Goal: Task Accomplishment & Management: Manage account settings

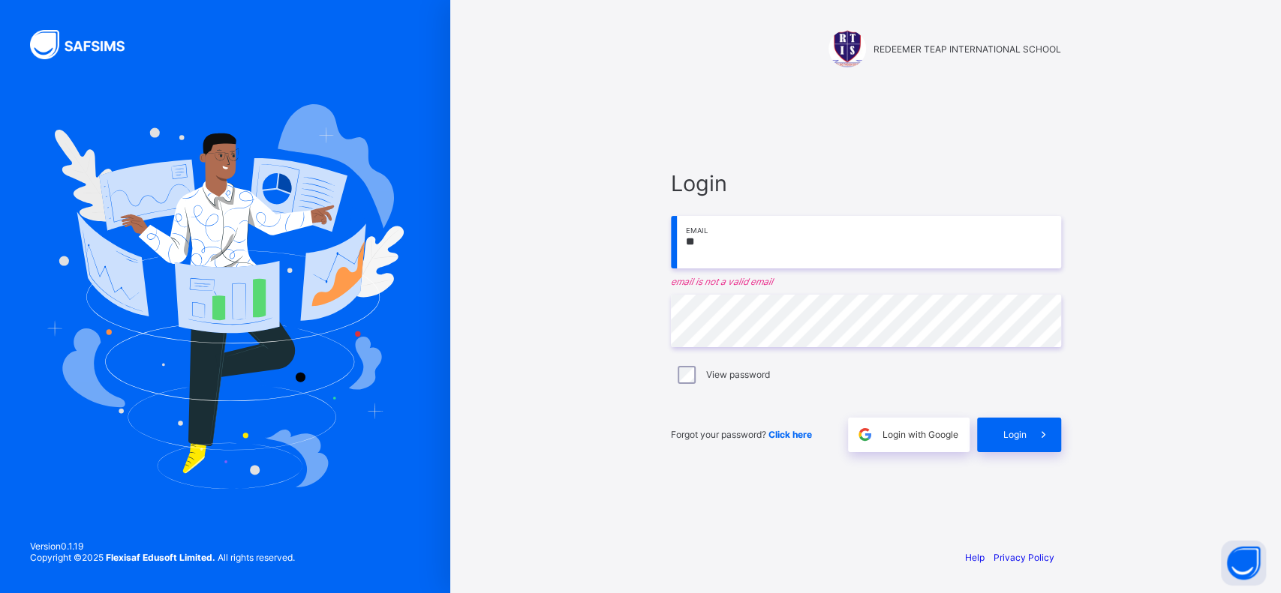
type input "**********"
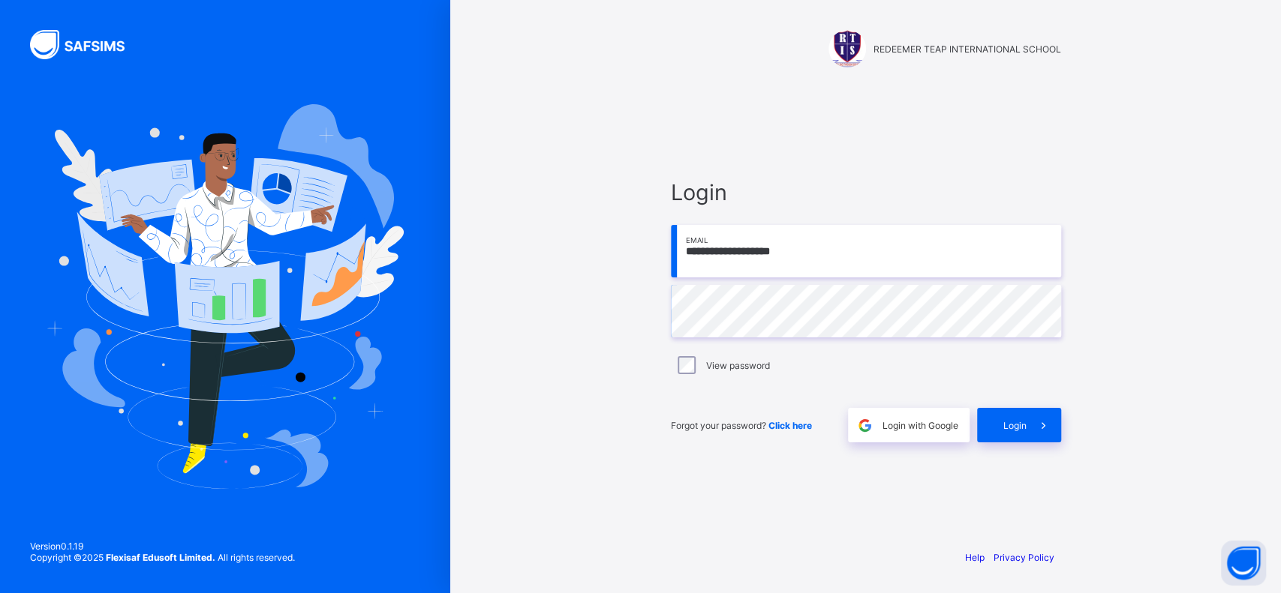
click at [1020, 437] on div "Login" at bounding box center [1019, 425] width 84 height 35
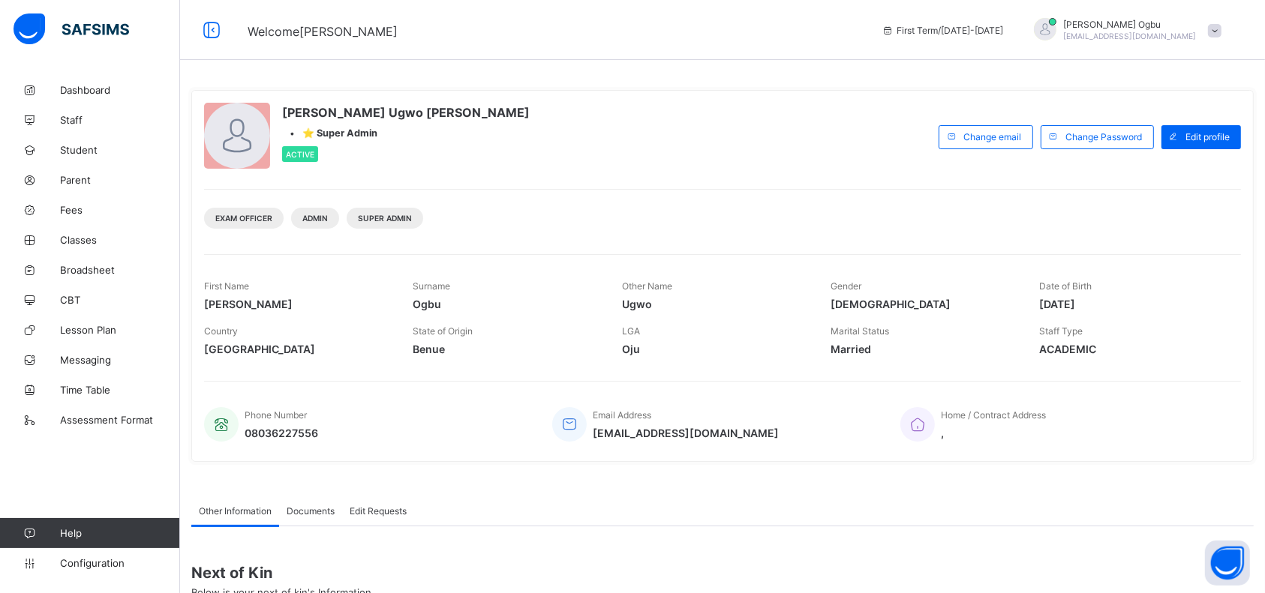
click at [71, 154] on span "Student" at bounding box center [120, 150] width 120 height 12
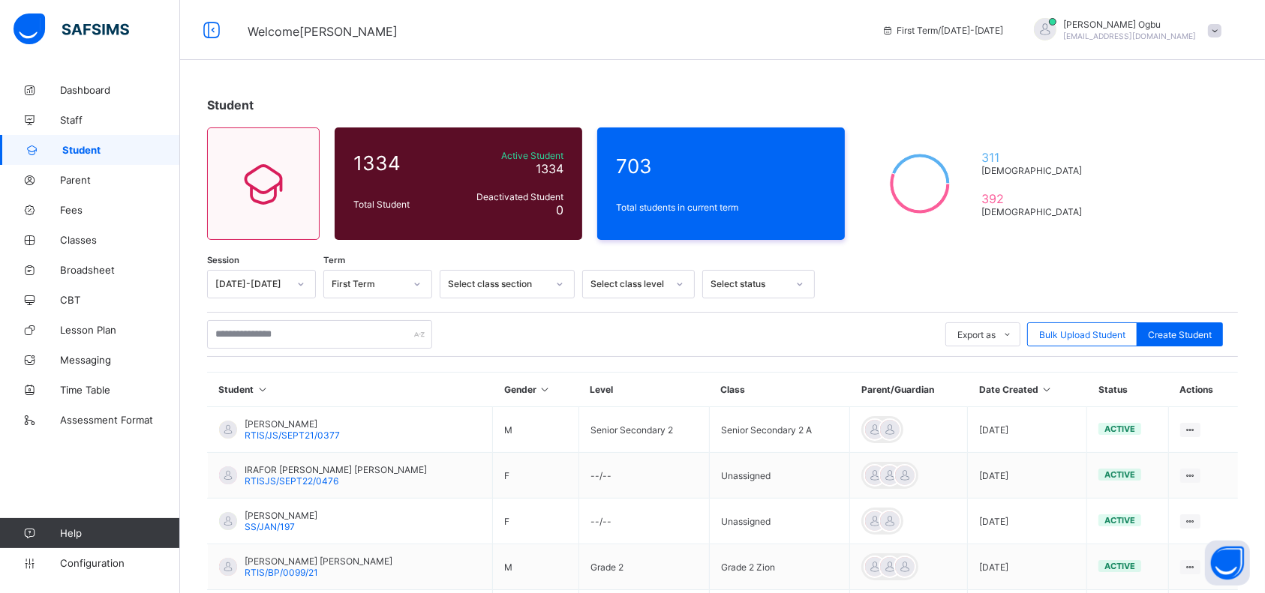
click at [374, 290] on div "First Term" at bounding box center [363, 284] width 79 height 21
click at [966, 272] on div at bounding box center [1022, 284] width 401 height 29
click at [379, 343] on input "text" at bounding box center [319, 334] width 225 height 29
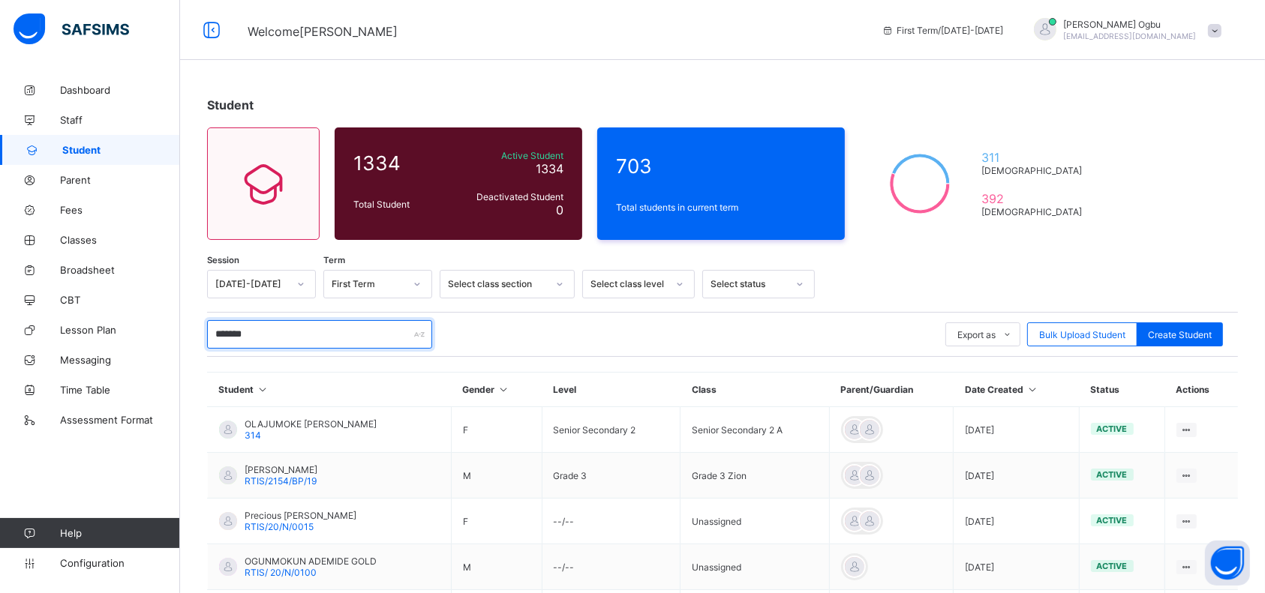
type input "********"
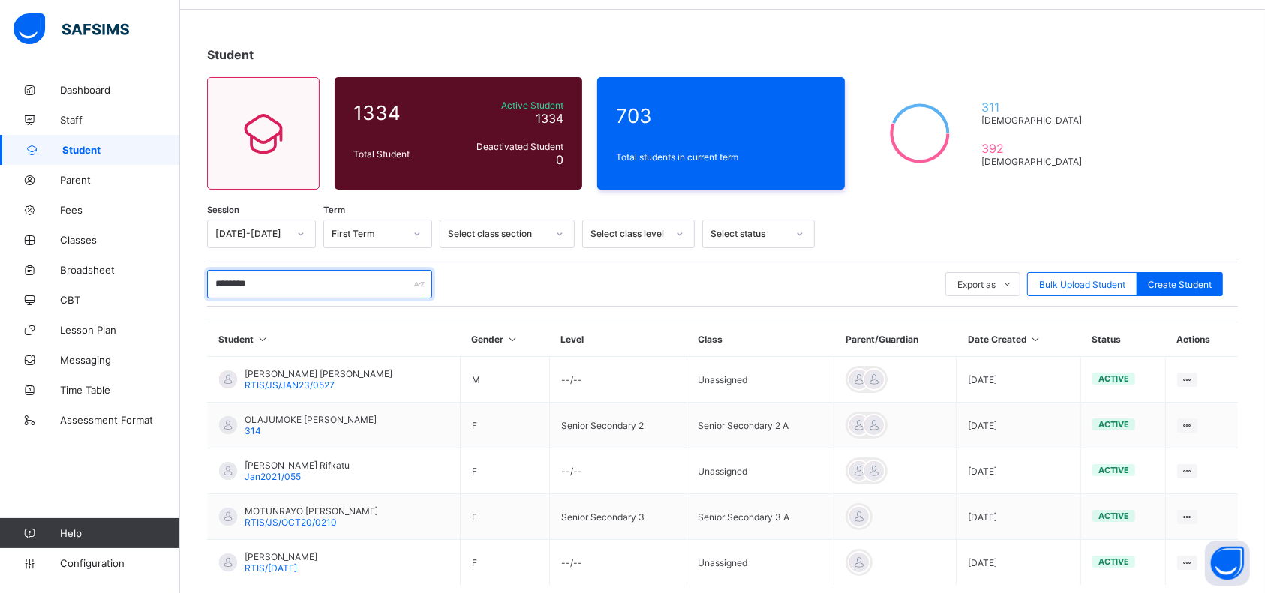
scroll to position [110, 0]
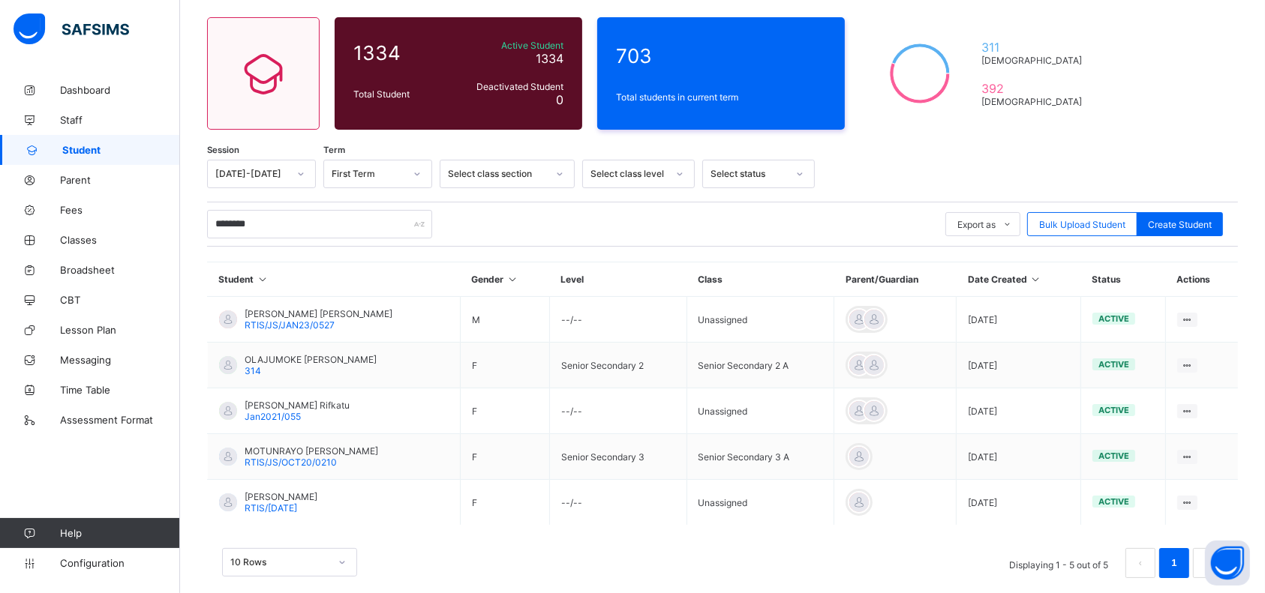
click at [335, 460] on span "RTIS/JS/OCT20/0210" at bounding box center [291, 462] width 92 height 11
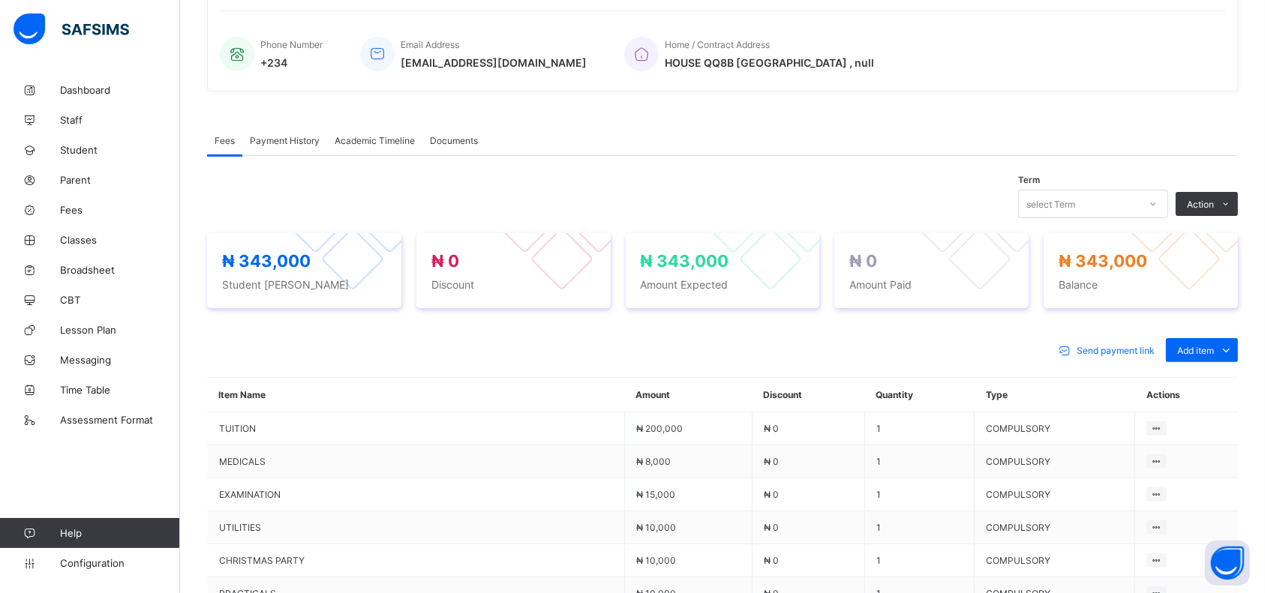
scroll to position [351, 0]
click at [1214, 349] on span "Add item" at bounding box center [1195, 349] width 37 height 11
click at [0, 0] on div "Optional items" at bounding box center [0, 0] width 0 height 0
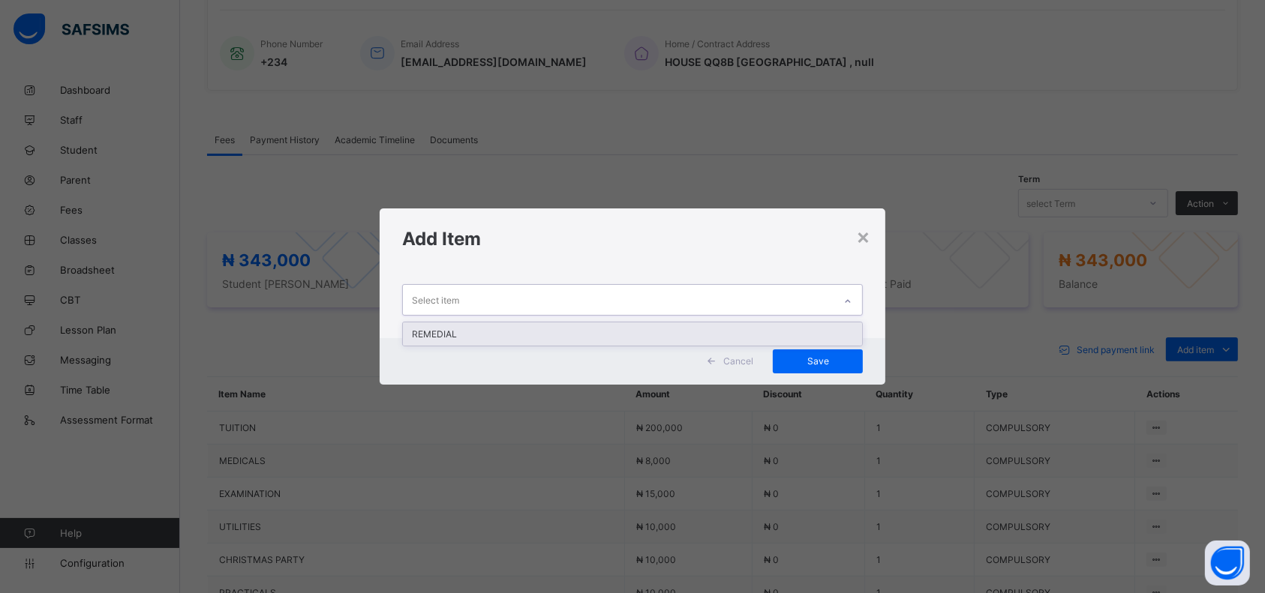
click at [650, 326] on div "REMEDIAL" at bounding box center [632, 334] width 459 height 23
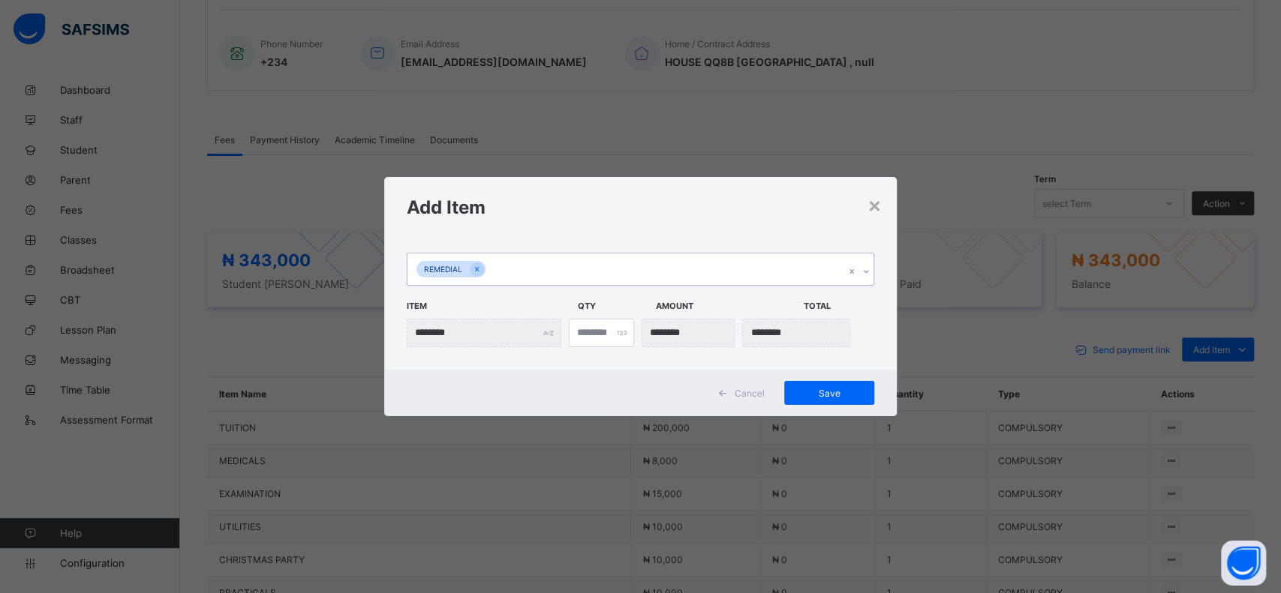
click at [836, 400] on div "Save" at bounding box center [829, 393] width 90 height 24
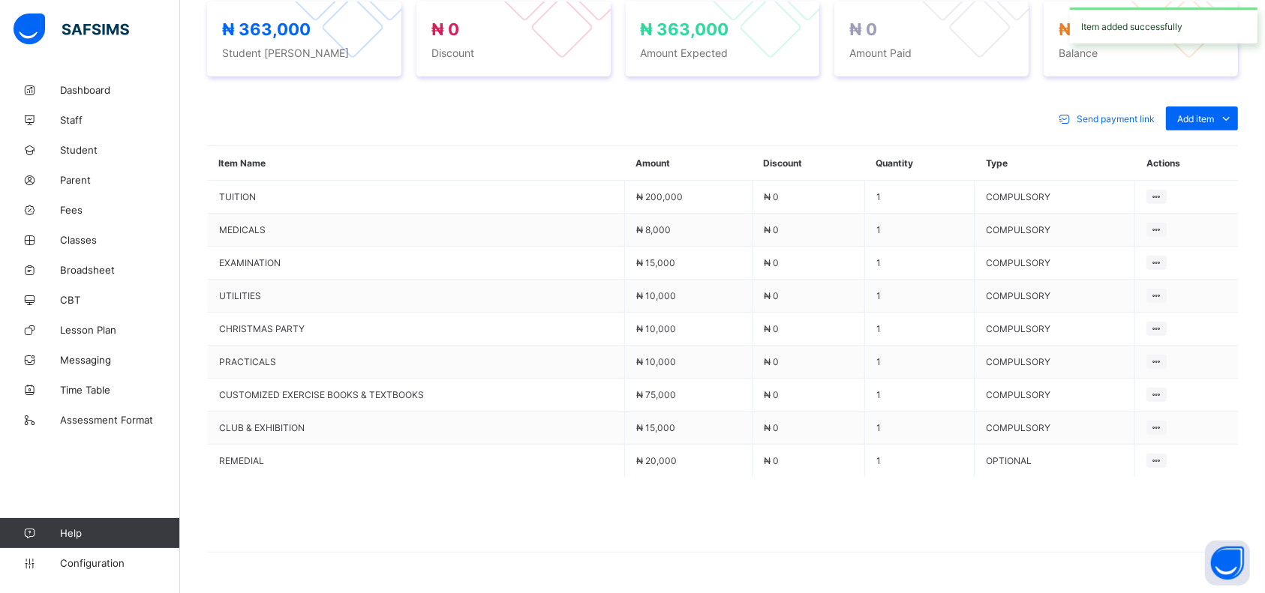
scroll to position [614, 0]
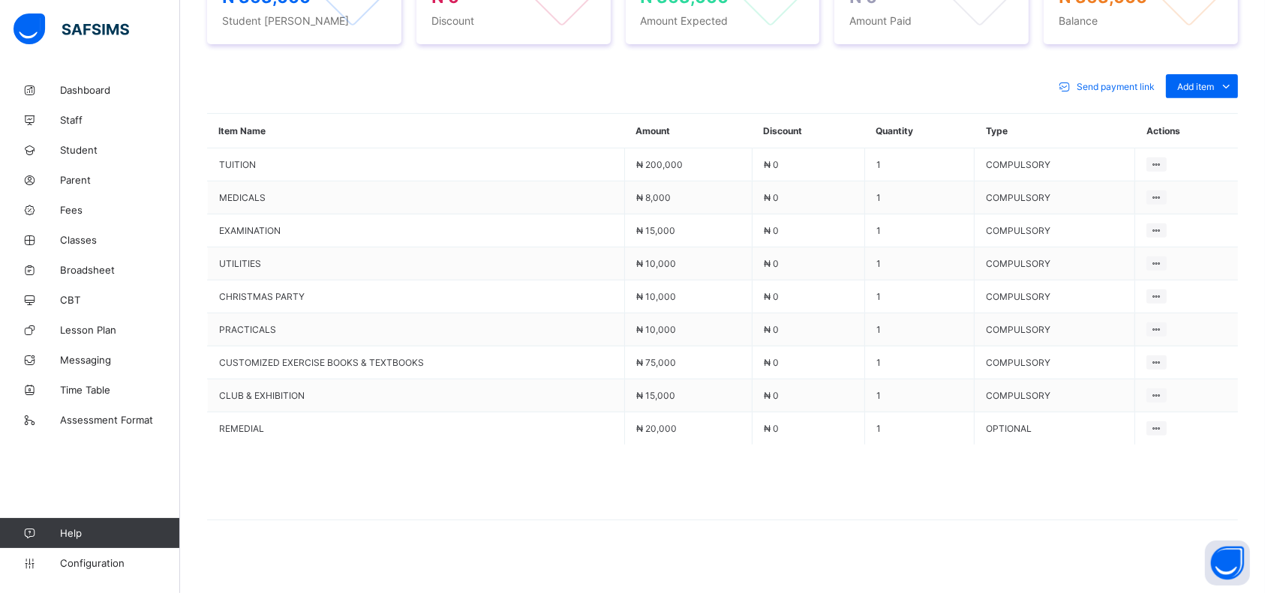
click at [87, 186] on link "Parent" at bounding box center [90, 180] width 180 height 30
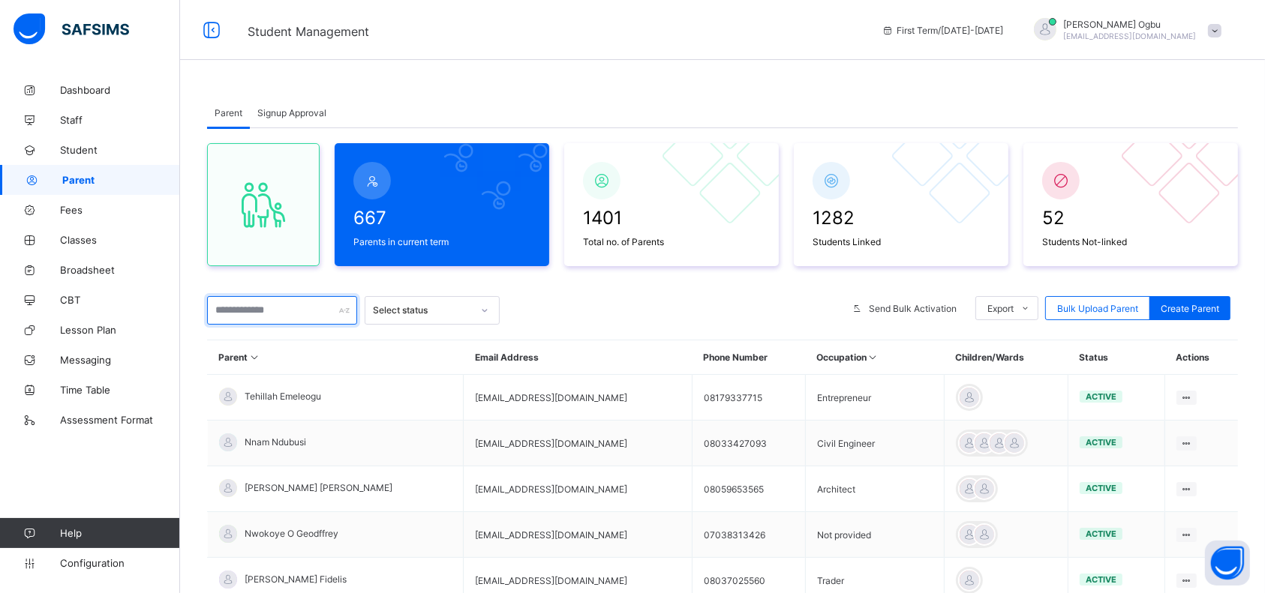
click at [288, 313] on input "text" at bounding box center [282, 310] width 150 height 29
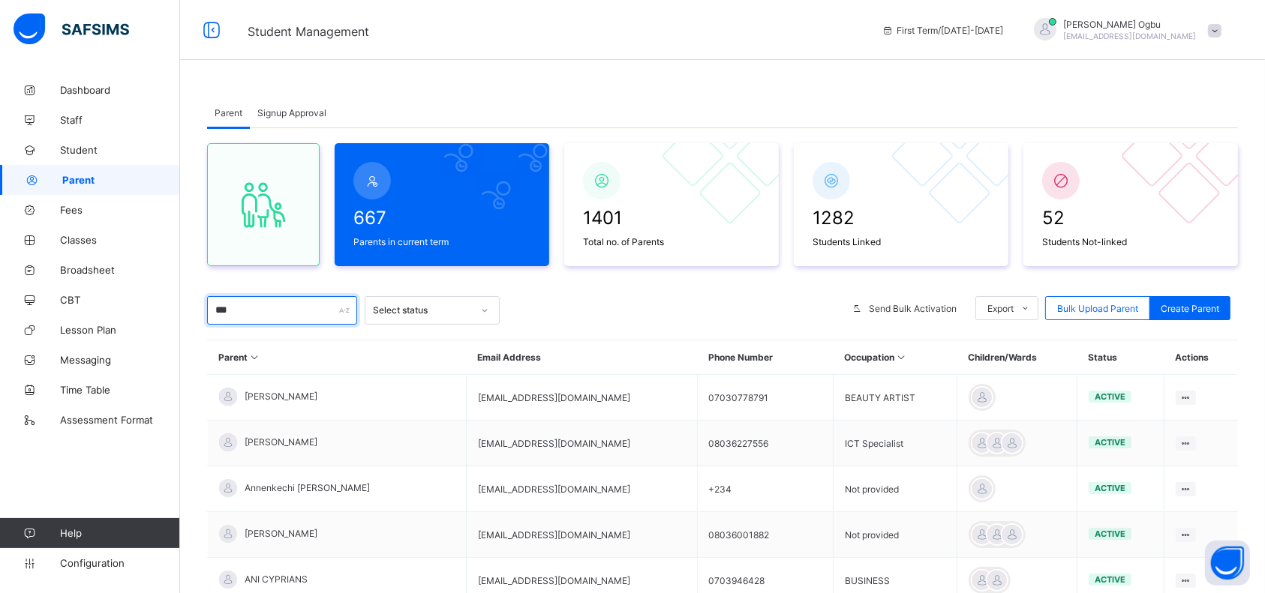
type input "***"
click at [275, 441] on span "[PERSON_NAME]" at bounding box center [281, 442] width 73 height 11
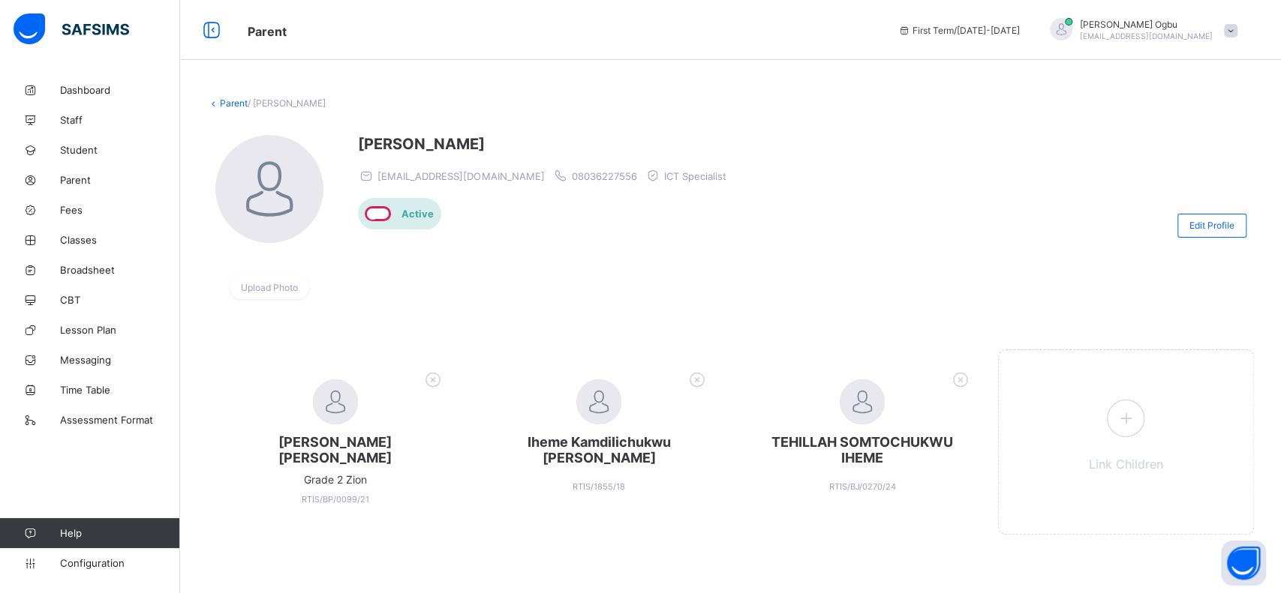
click at [431, 380] on icon at bounding box center [433, 380] width 23 height 20
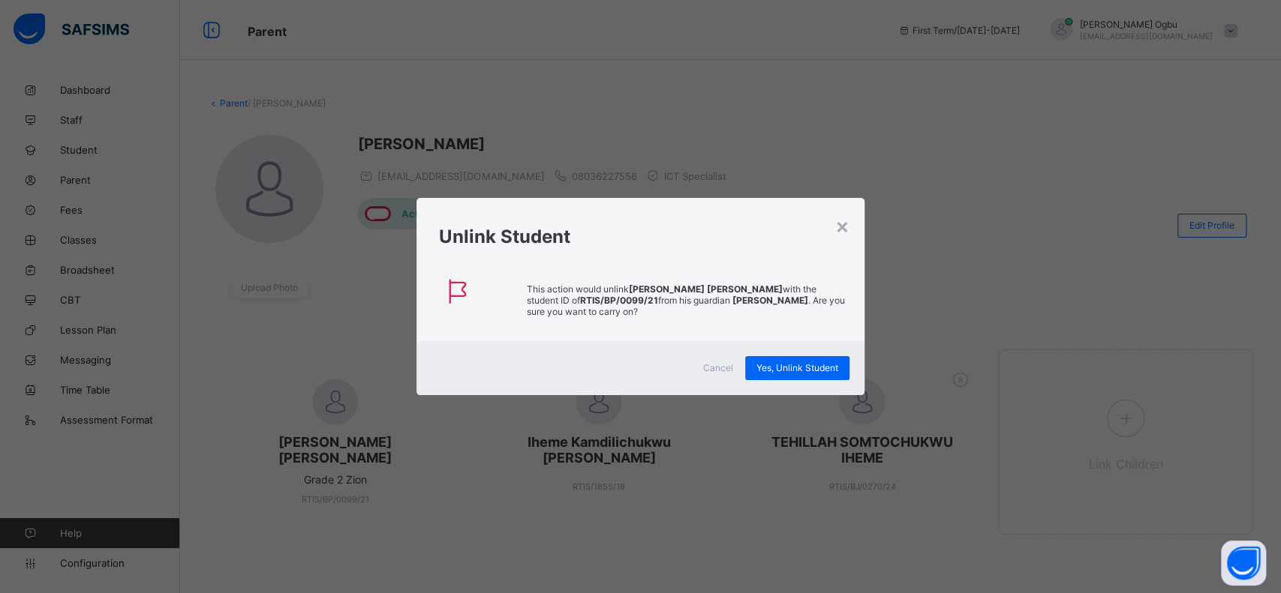
click at [805, 363] on span "Yes, Unlink Student" at bounding box center [797, 367] width 82 height 11
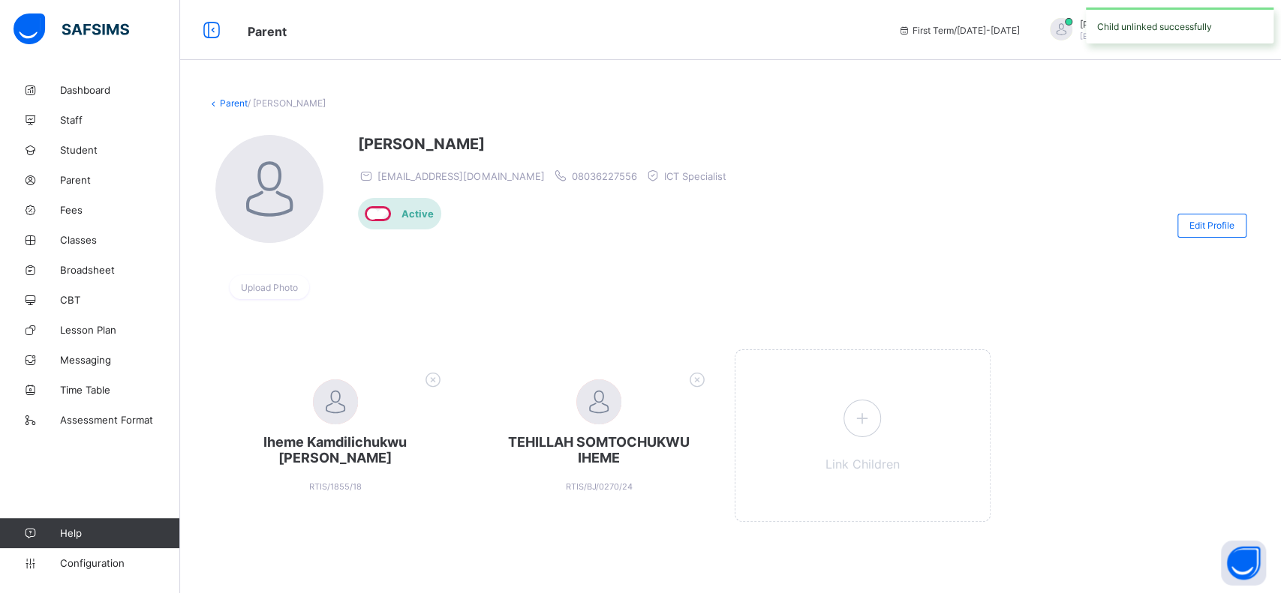
click at [428, 376] on icon at bounding box center [433, 380] width 23 height 20
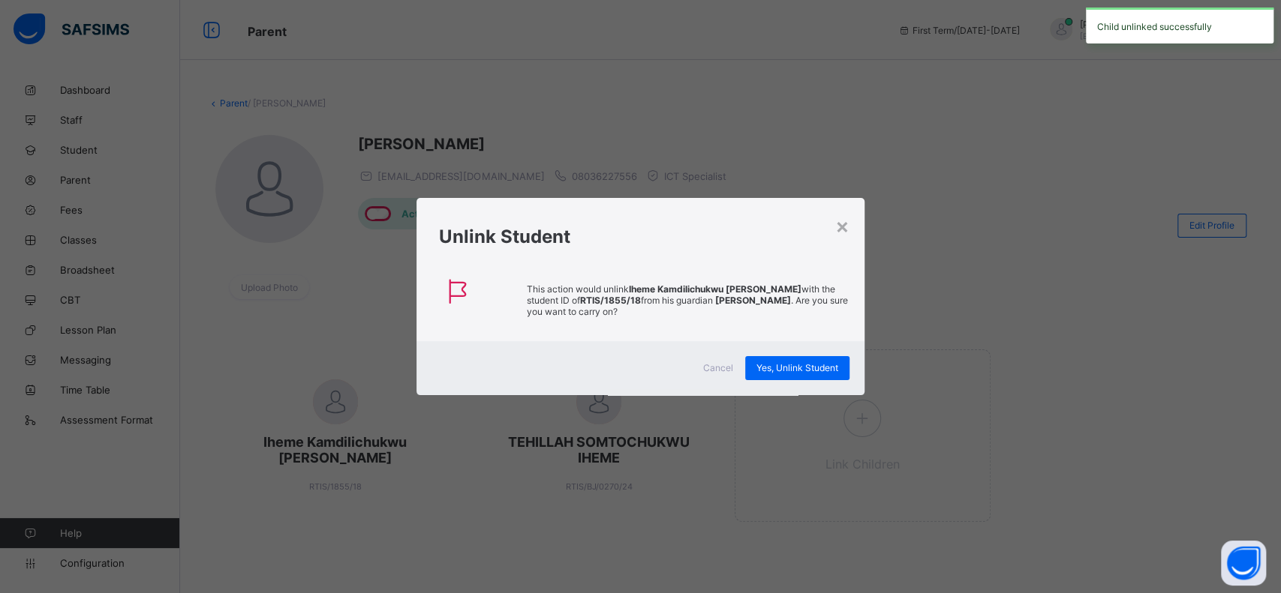
click at [824, 362] on span "Yes, Unlink Student" at bounding box center [797, 367] width 82 height 11
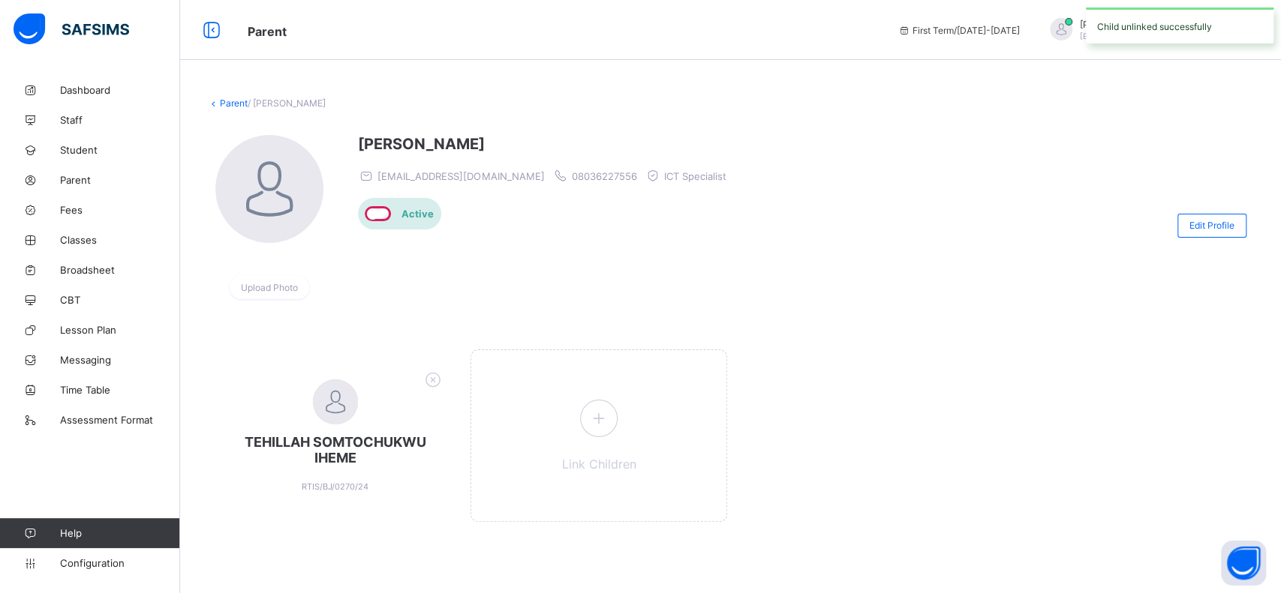
click at [441, 373] on icon at bounding box center [433, 380] width 23 height 20
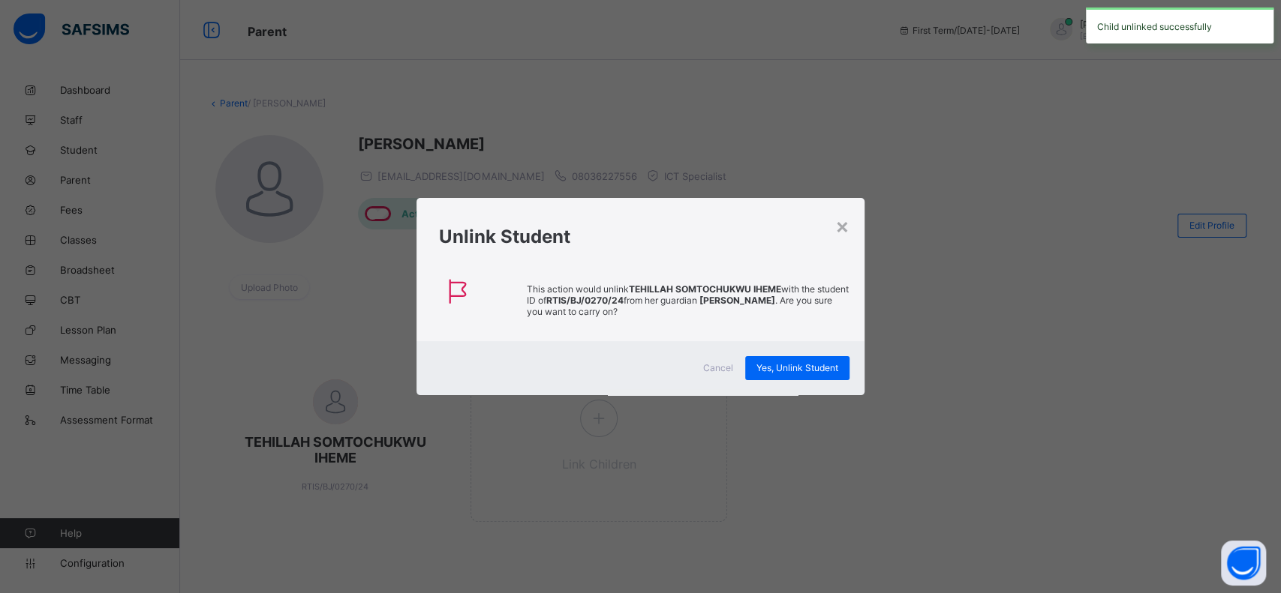
click at [792, 365] on span "Yes, Unlink Student" at bounding box center [797, 367] width 82 height 11
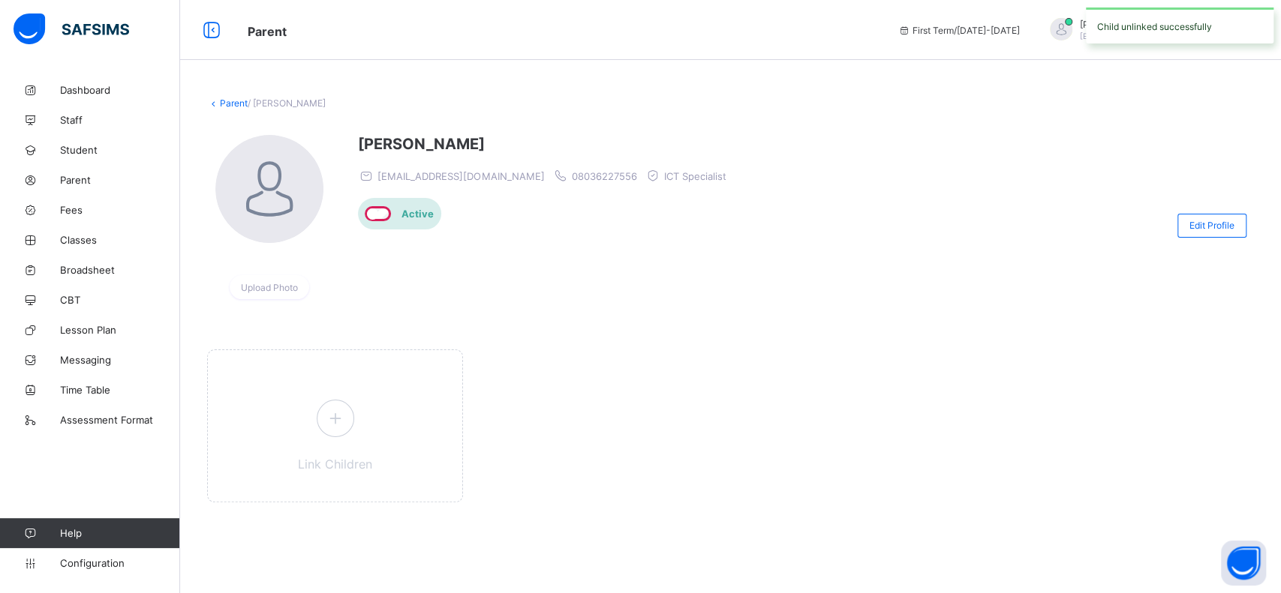
click at [332, 431] on span at bounding box center [336, 419] width 38 height 38
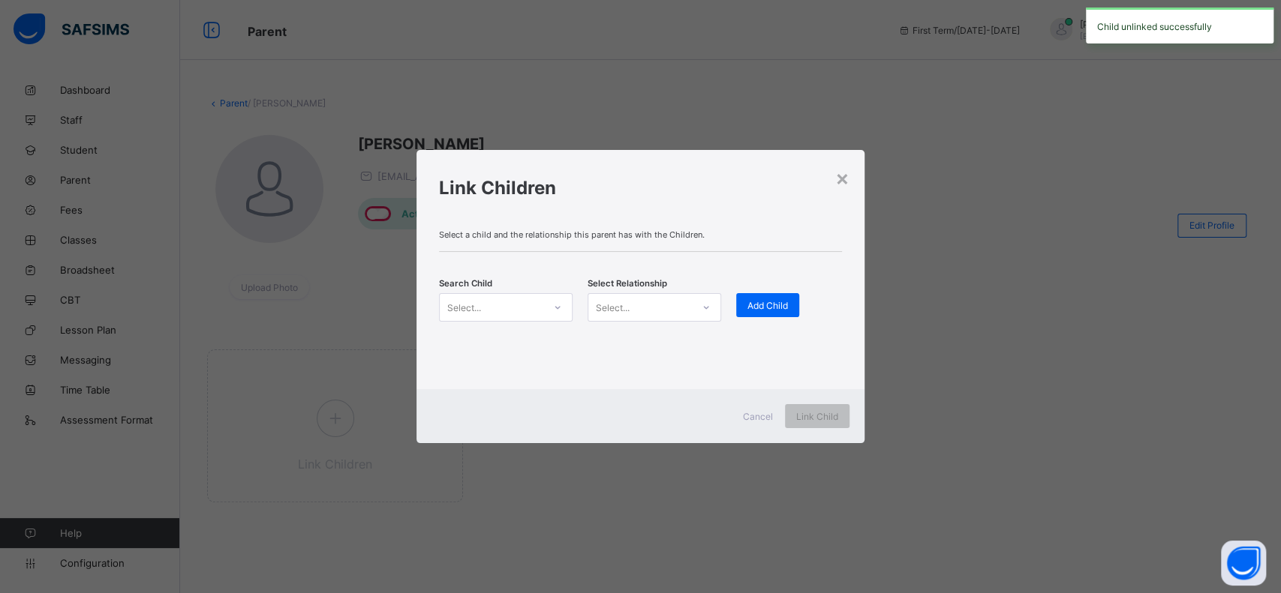
click at [452, 303] on div "Select..." at bounding box center [464, 307] width 34 height 29
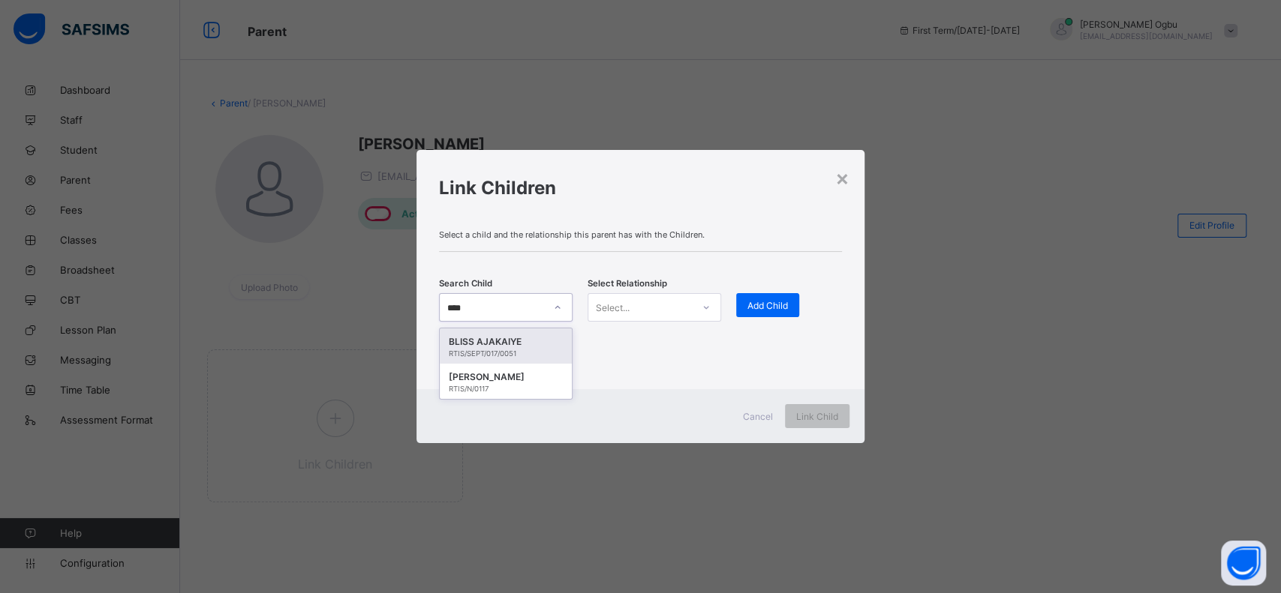
type input "*****"
click at [476, 380] on div "[PERSON_NAME]" at bounding box center [506, 377] width 114 height 15
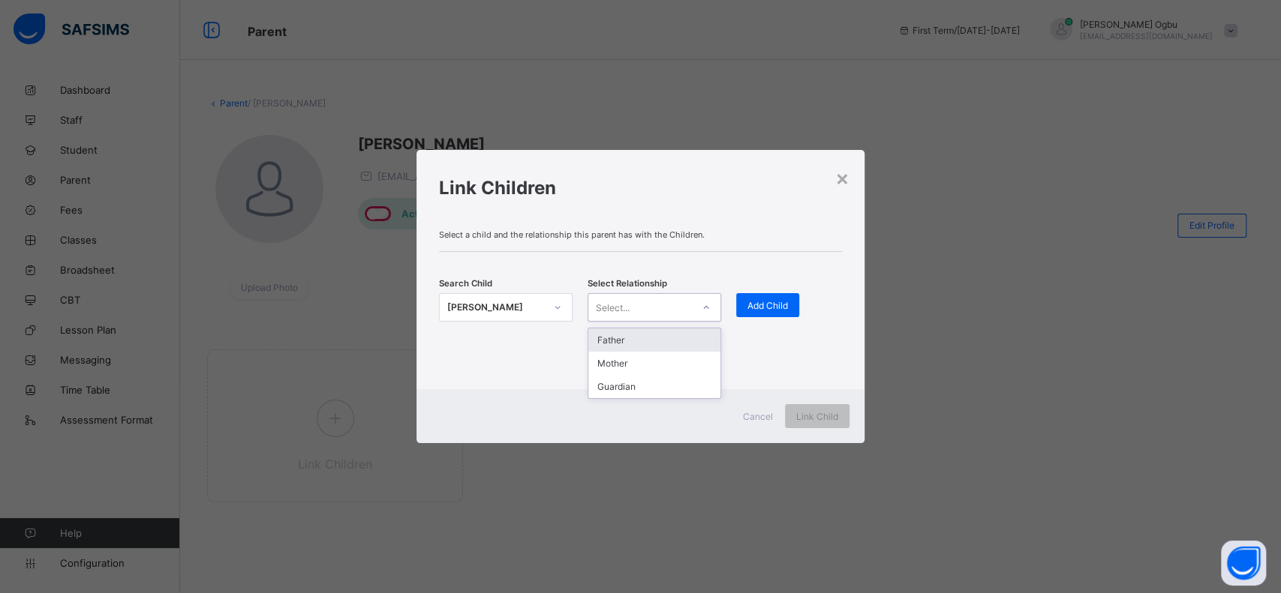
click at [634, 305] on div "Select..." at bounding box center [640, 307] width 104 height 21
click at [618, 363] on div "Mother" at bounding box center [654, 363] width 132 height 23
click at [752, 310] on span "Add Child" at bounding box center [767, 305] width 41 height 11
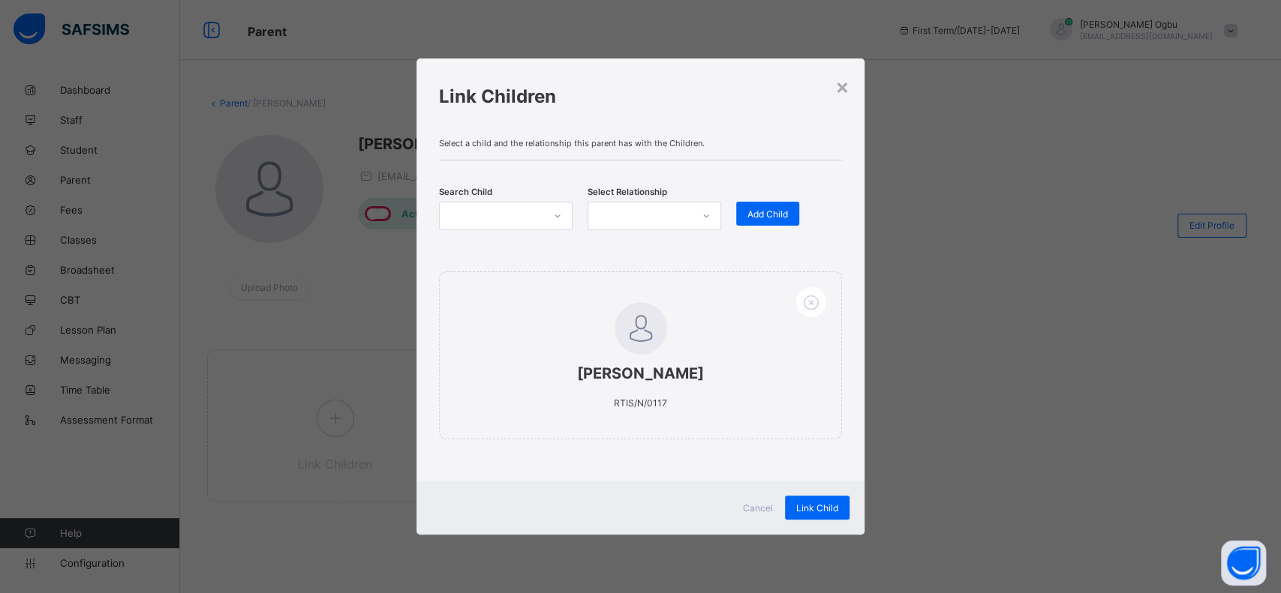
click at [461, 207] on div at bounding box center [492, 216] width 104 height 21
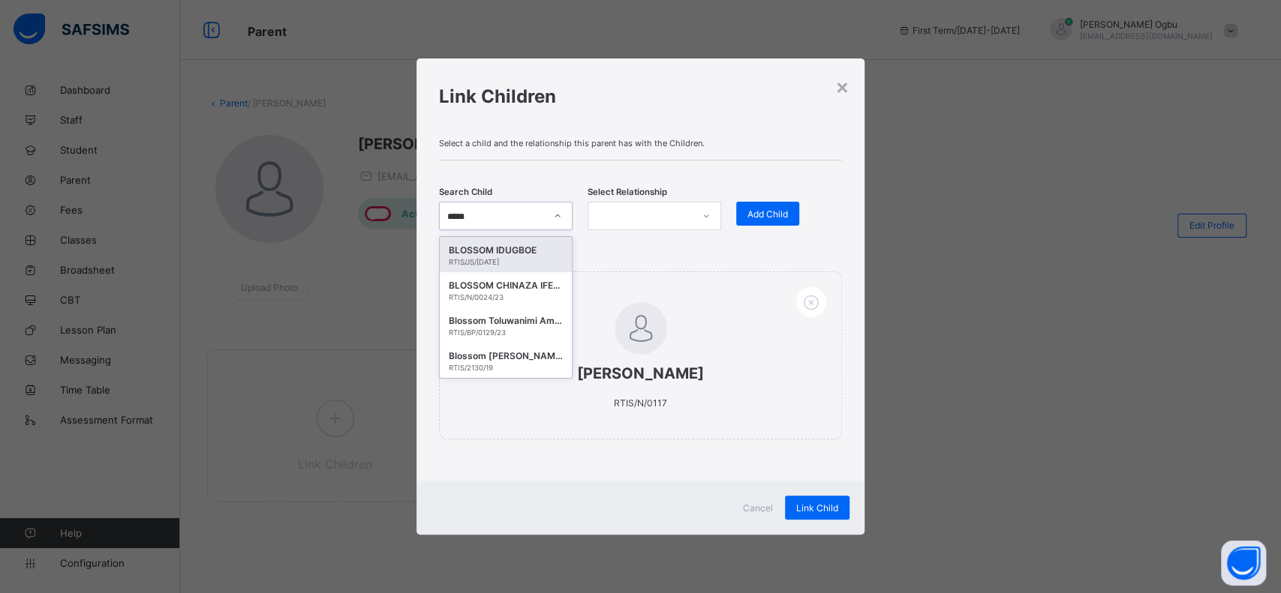
type input "******"
click at [486, 287] on div "BLOSSOM CHINAZA IFEANYICHUKWU" at bounding box center [506, 285] width 114 height 15
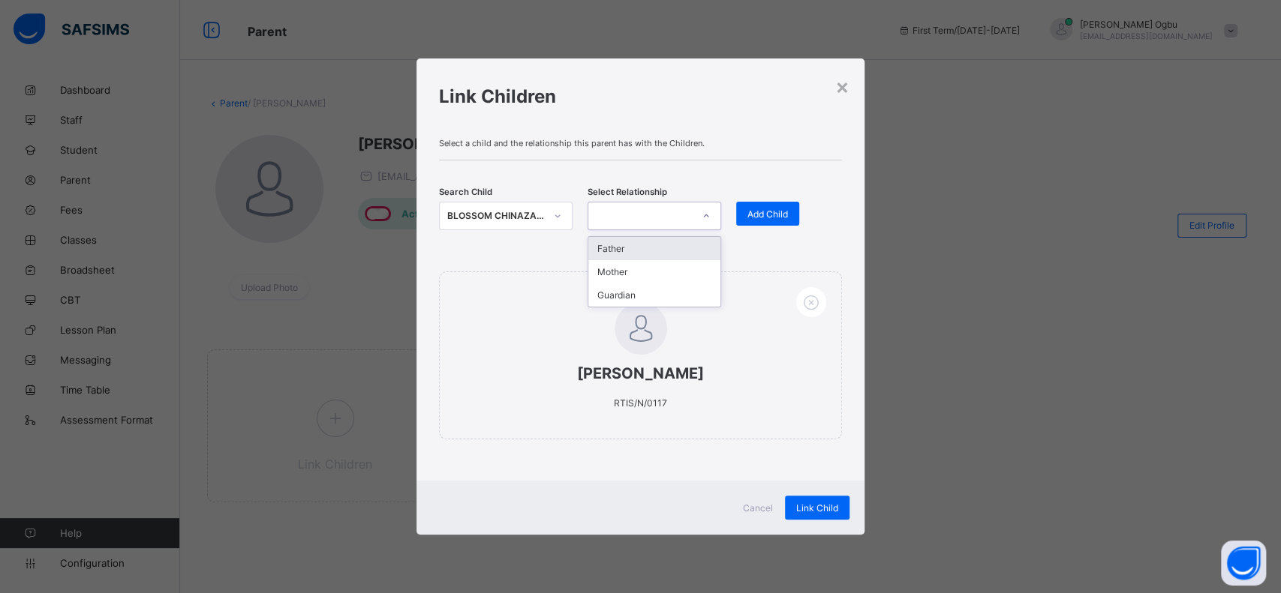
click at [642, 219] on div at bounding box center [640, 216] width 104 height 21
click at [628, 278] on div "Mother" at bounding box center [654, 271] width 132 height 23
click at [776, 218] on span "Add Child" at bounding box center [767, 214] width 41 height 11
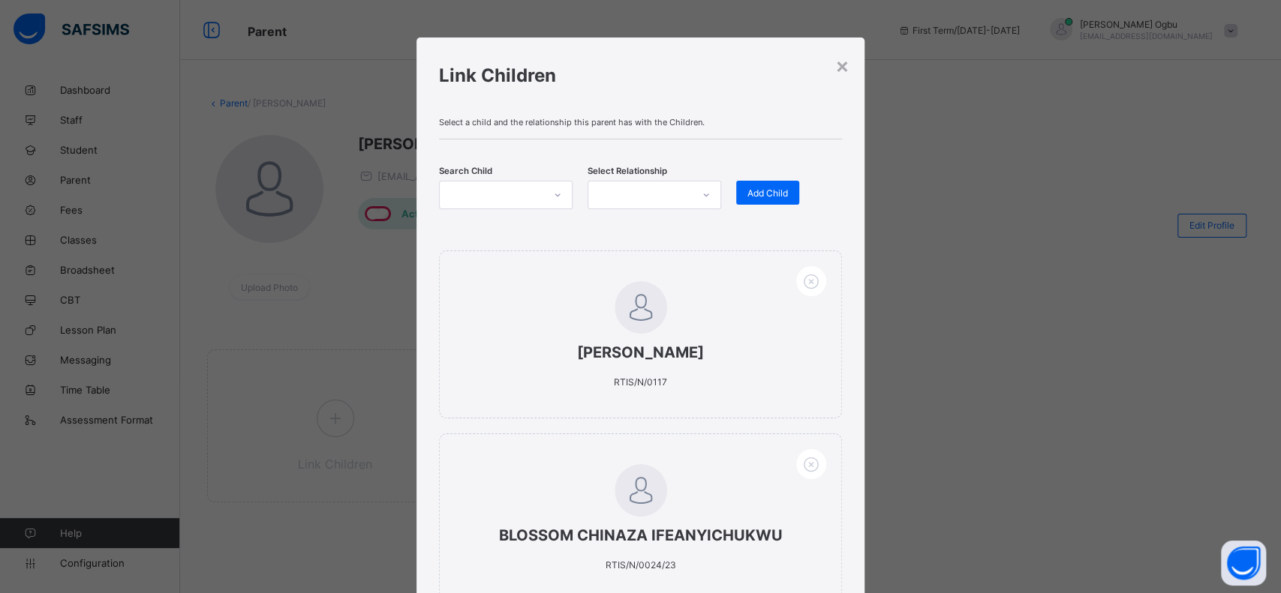
click at [519, 198] on div at bounding box center [492, 195] width 104 height 21
type input "******"
click at [490, 235] on div "OGECHUKWU [PERSON_NAME]" at bounding box center [506, 229] width 114 height 15
click at [638, 200] on div at bounding box center [640, 195] width 104 height 21
click at [608, 265] on div "Guardian" at bounding box center [654, 274] width 132 height 23
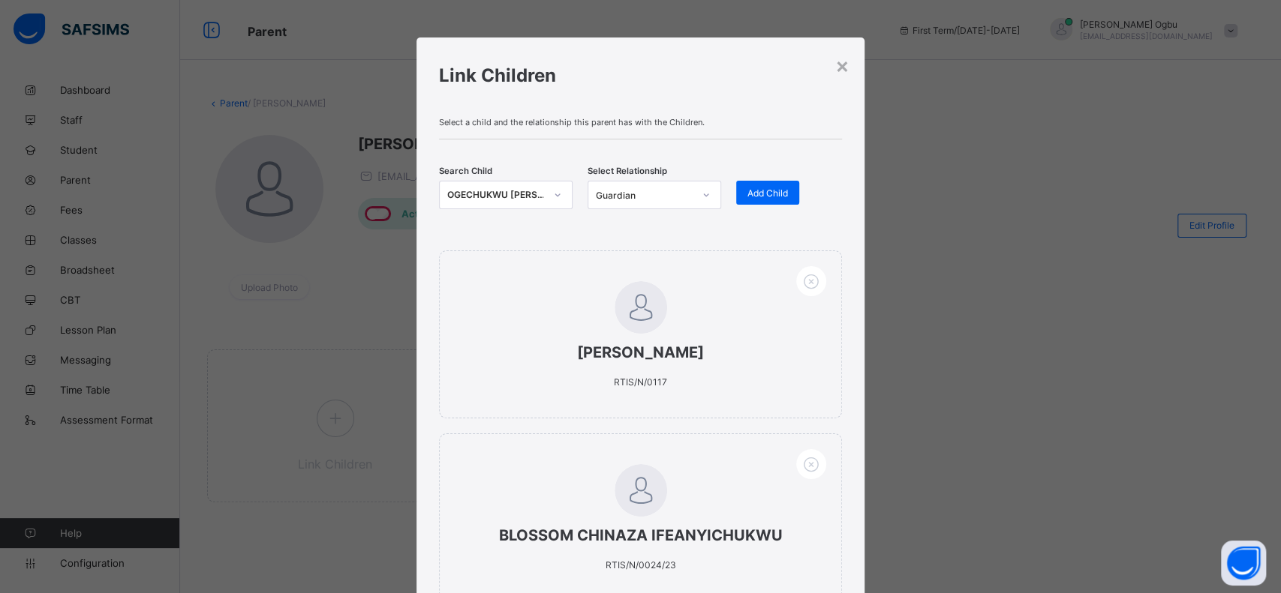
click at [769, 191] on span "Add Child" at bounding box center [767, 193] width 41 height 11
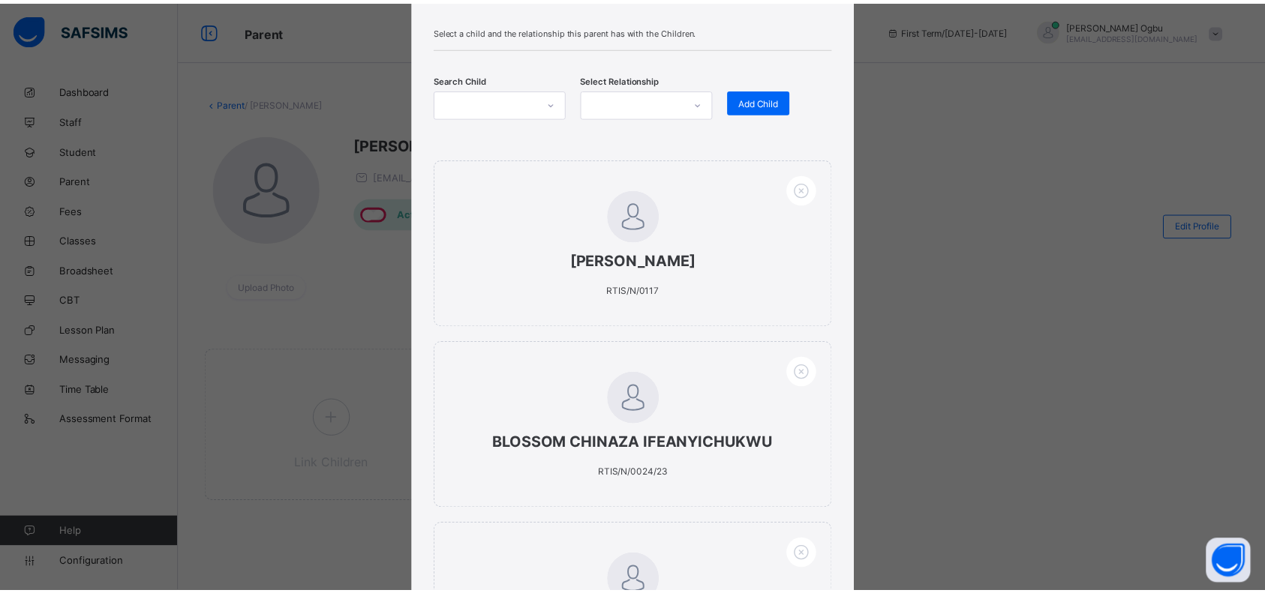
scroll to position [320, 0]
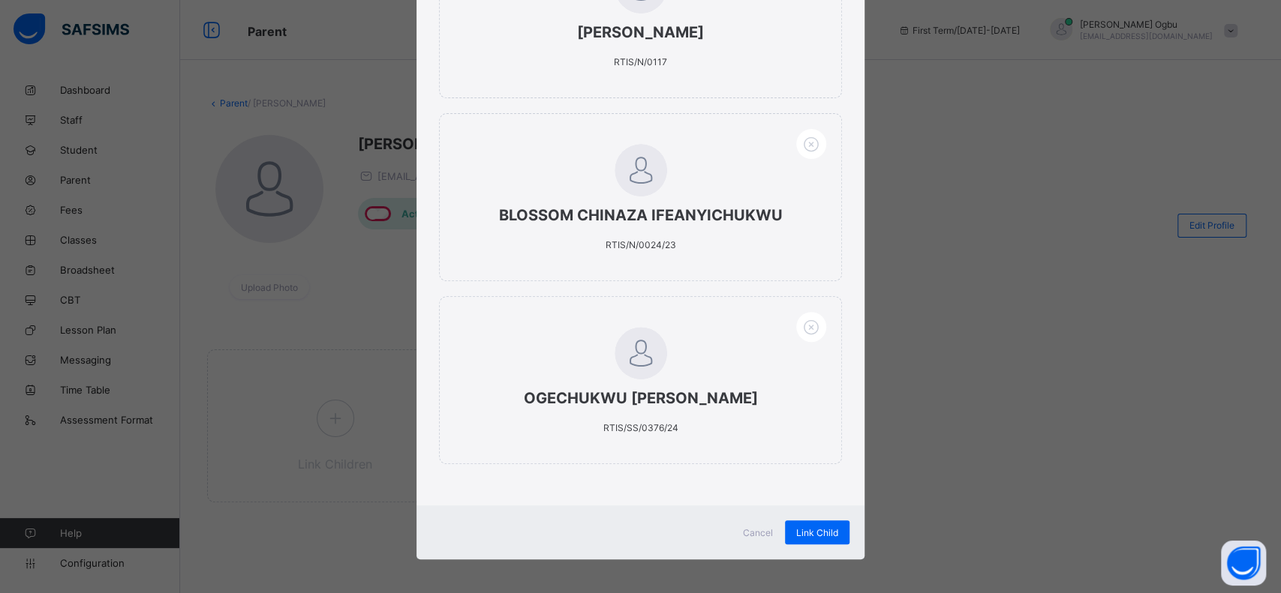
click at [801, 538] on div "Link Child" at bounding box center [817, 533] width 65 height 24
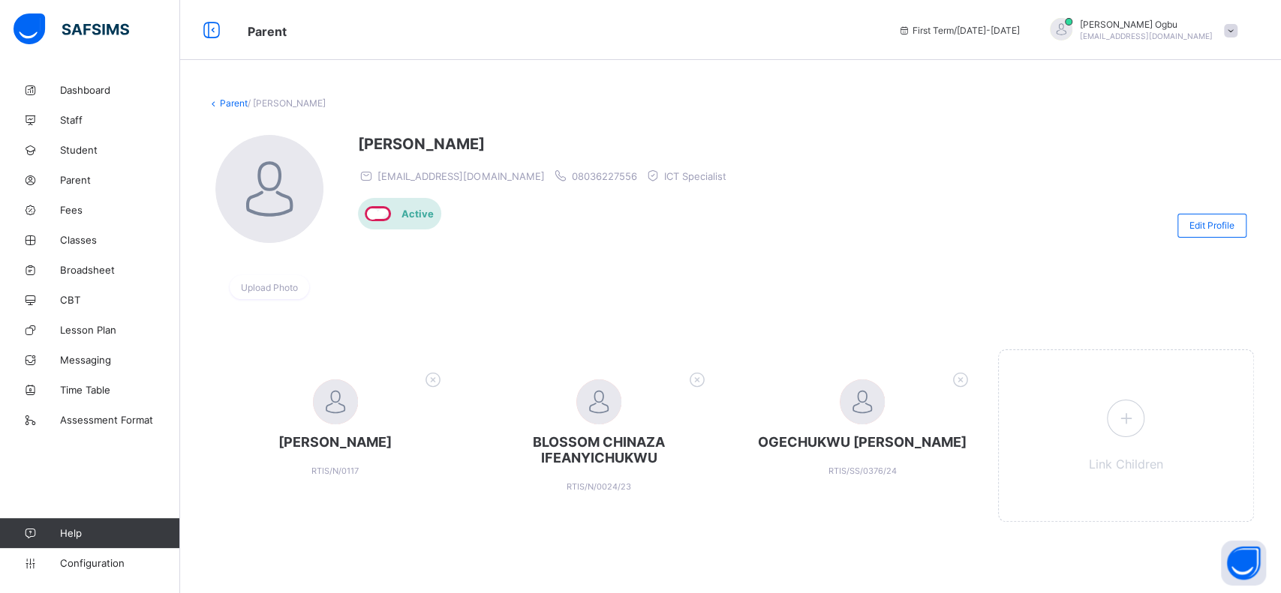
click at [74, 216] on link "Fees" at bounding box center [90, 210] width 180 height 30
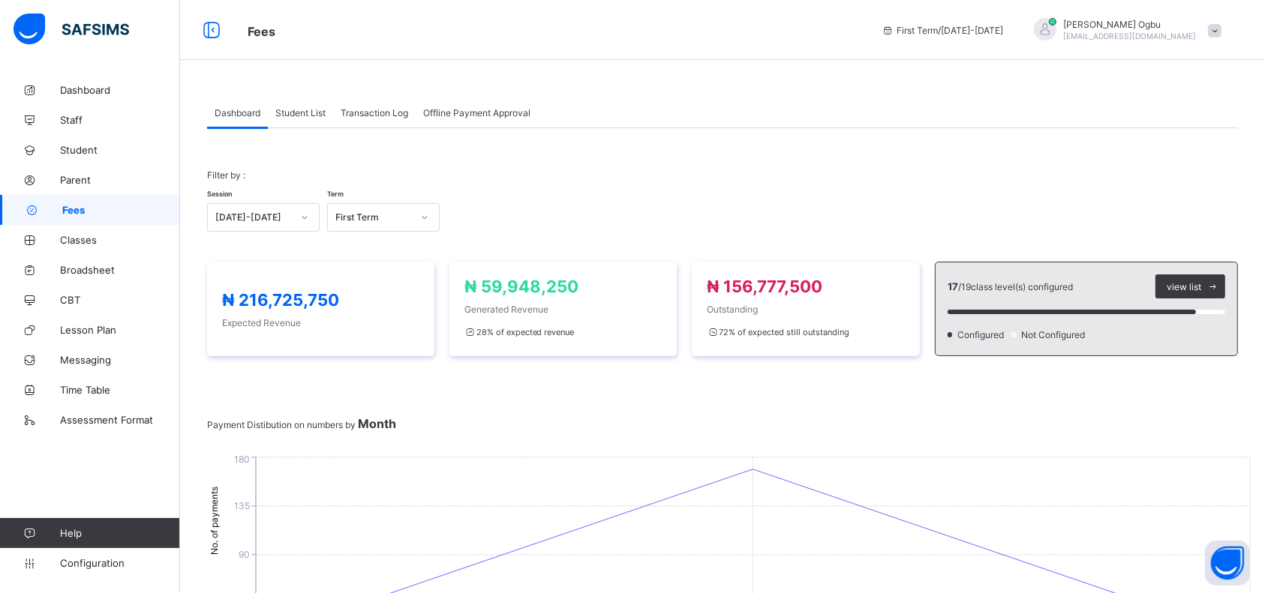
click at [469, 111] on span "Offline Payment Approval" at bounding box center [476, 112] width 107 height 11
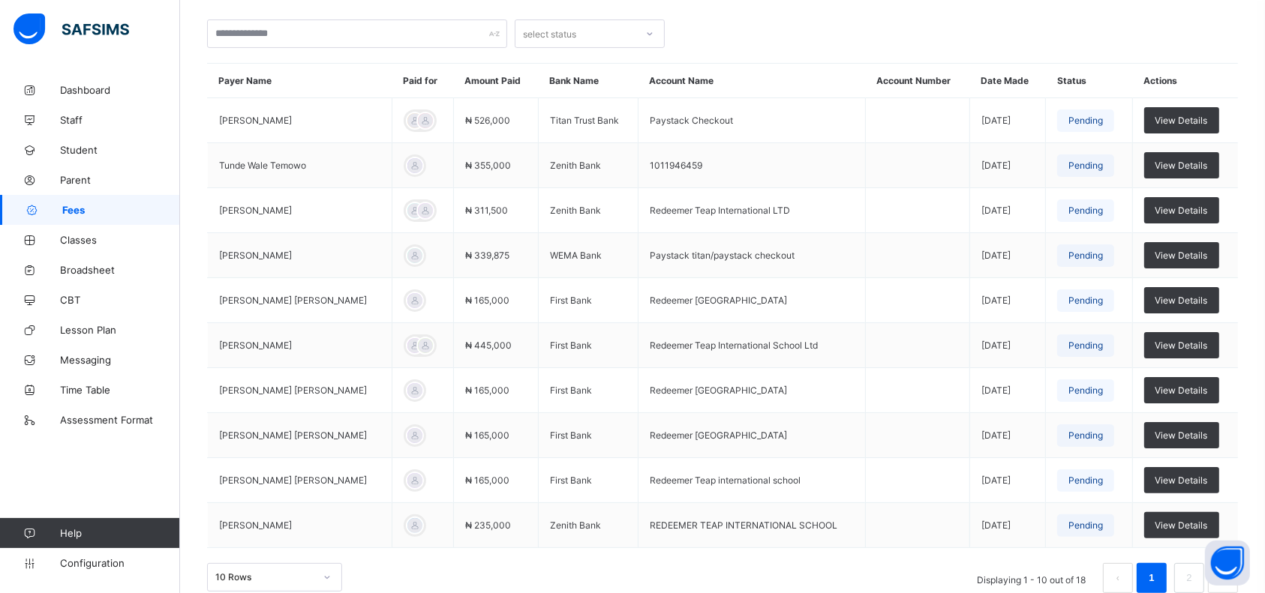
scroll to position [242, 0]
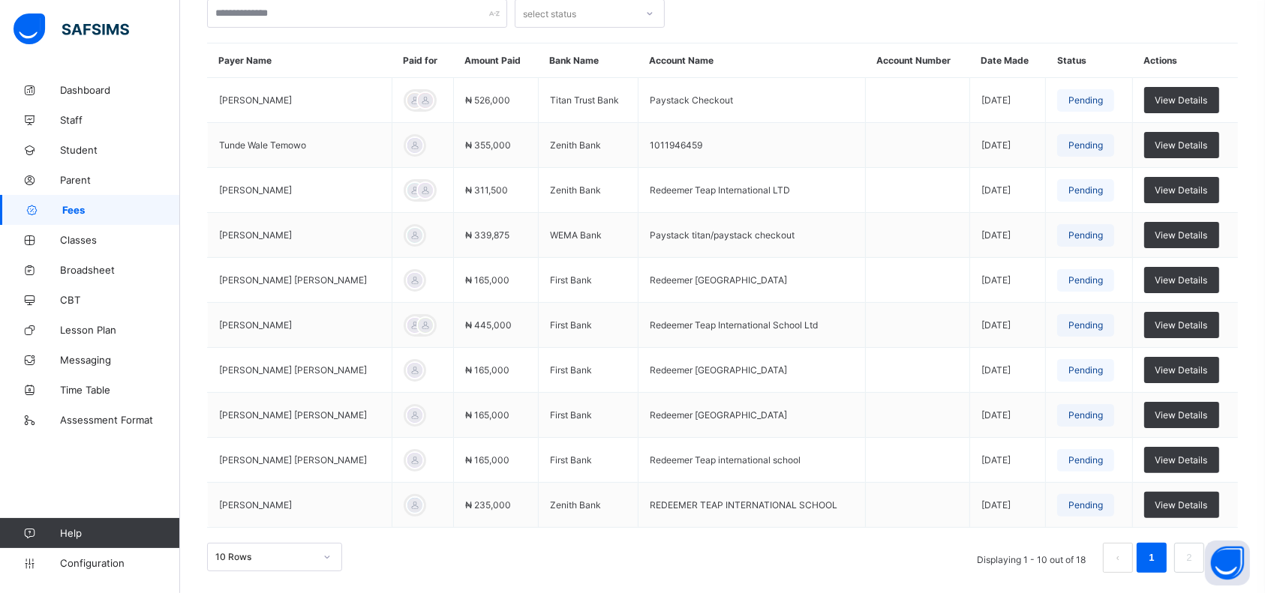
click at [1196, 554] on li "2" at bounding box center [1189, 558] width 30 height 30
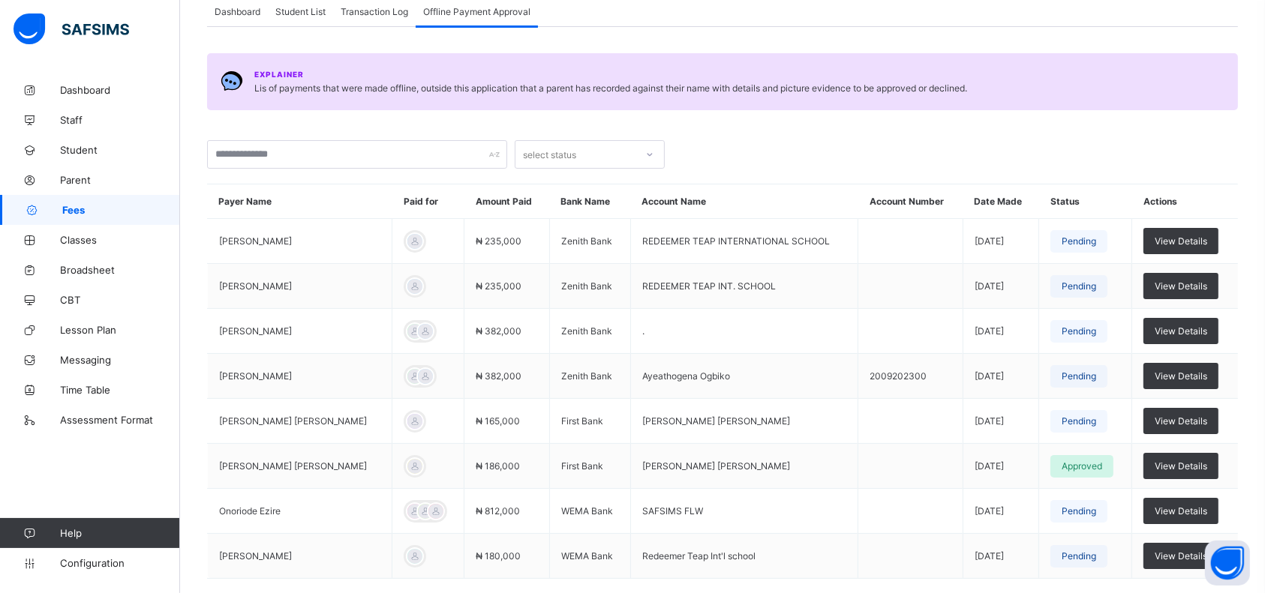
scroll to position [152, 0]
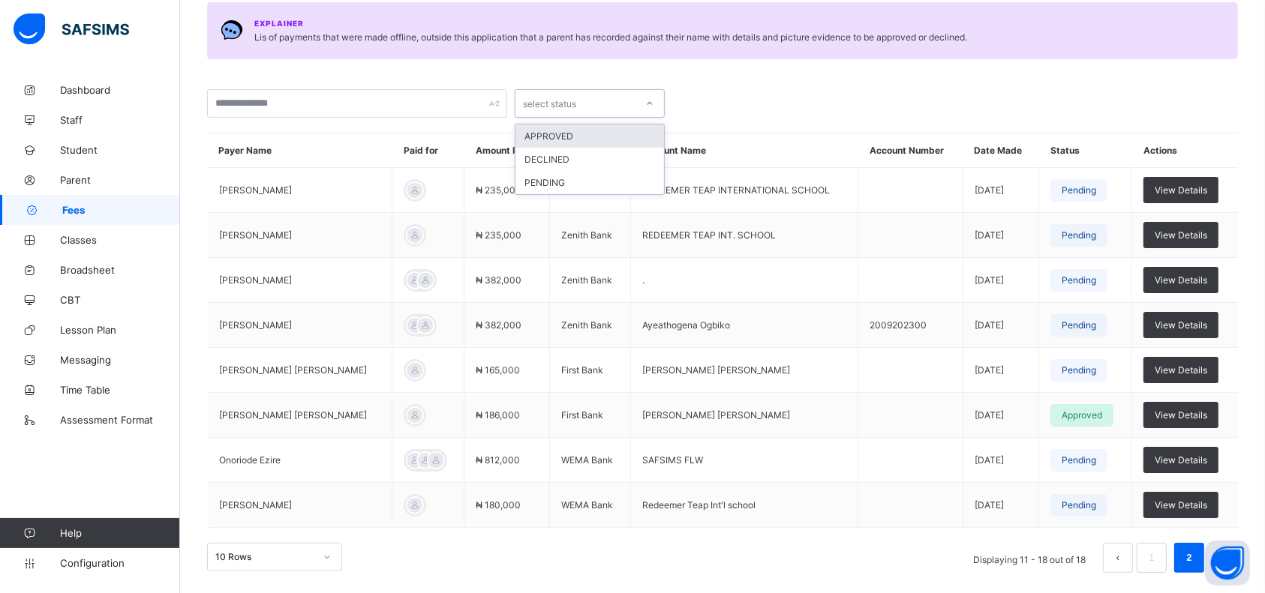
click at [607, 103] on div "select status" at bounding box center [575, 103] width 120 height 21
click at [547, 177] on div "PENDING" at bounding box center [589, 182] width 149 height 23
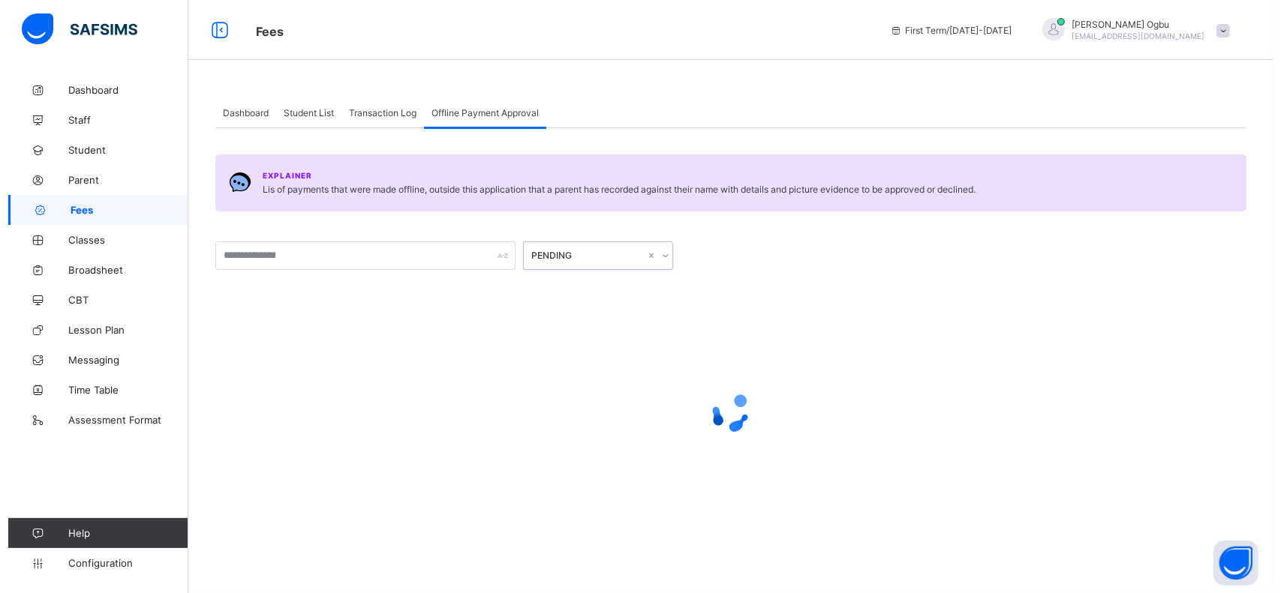
scroll to position [0, 0]
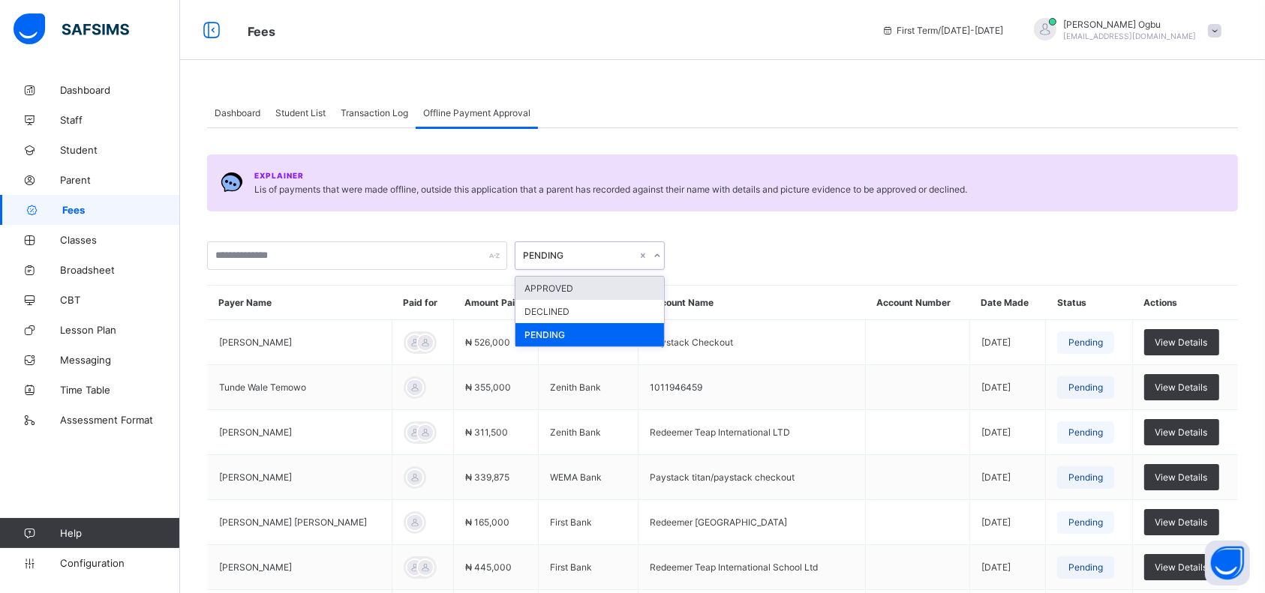
click at [621, 245] on div "PENDING" at bounding box center [575, 255] width 120 height 21
click at [565, 281] on div "APPROVED" at bounding box center [589, 288] width 149 height 23
